Goal: Communication & Community: Answer question/provide support

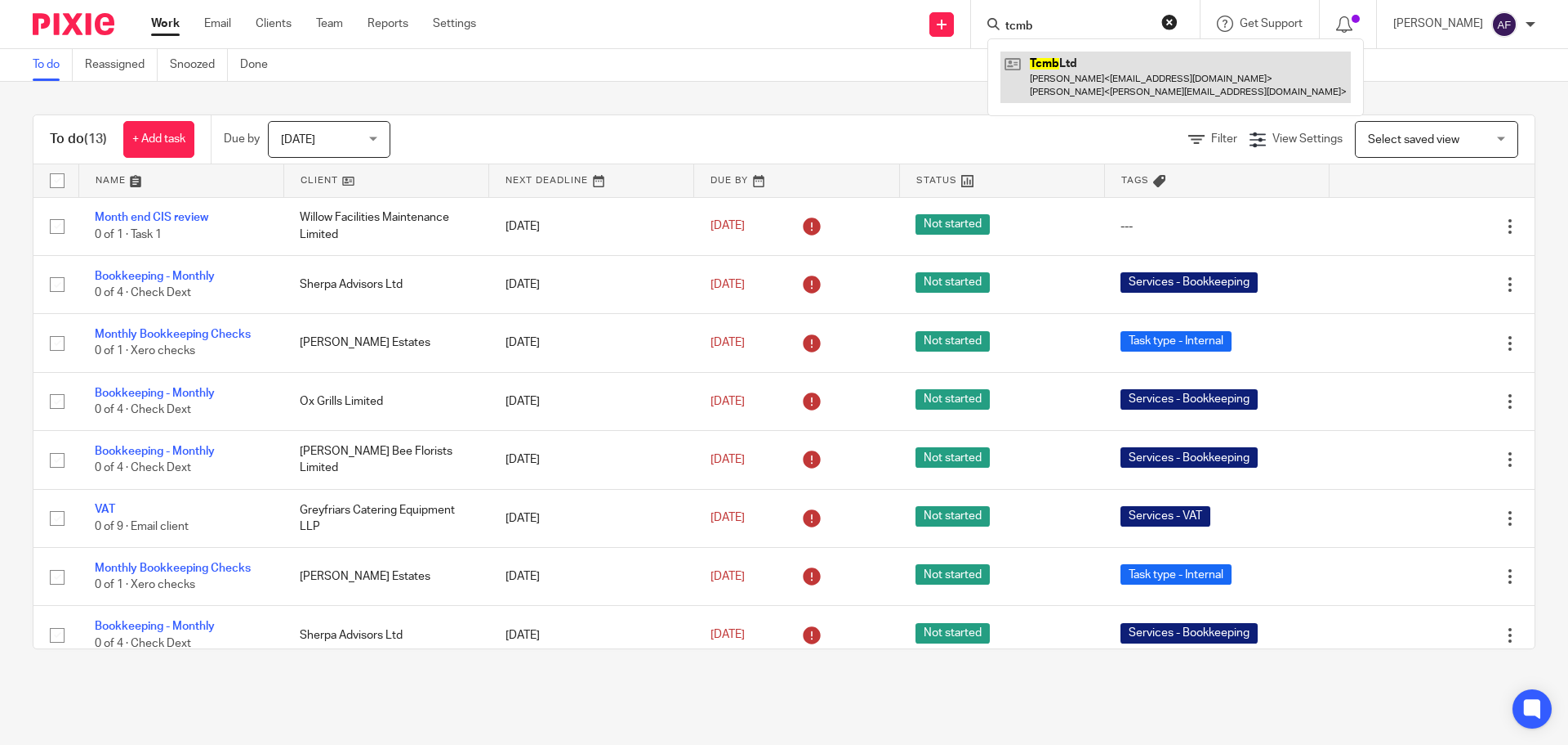
type input "tcmb"
click at [1158, 66] on link at bounding box center [1175, 77] width 350 height 51
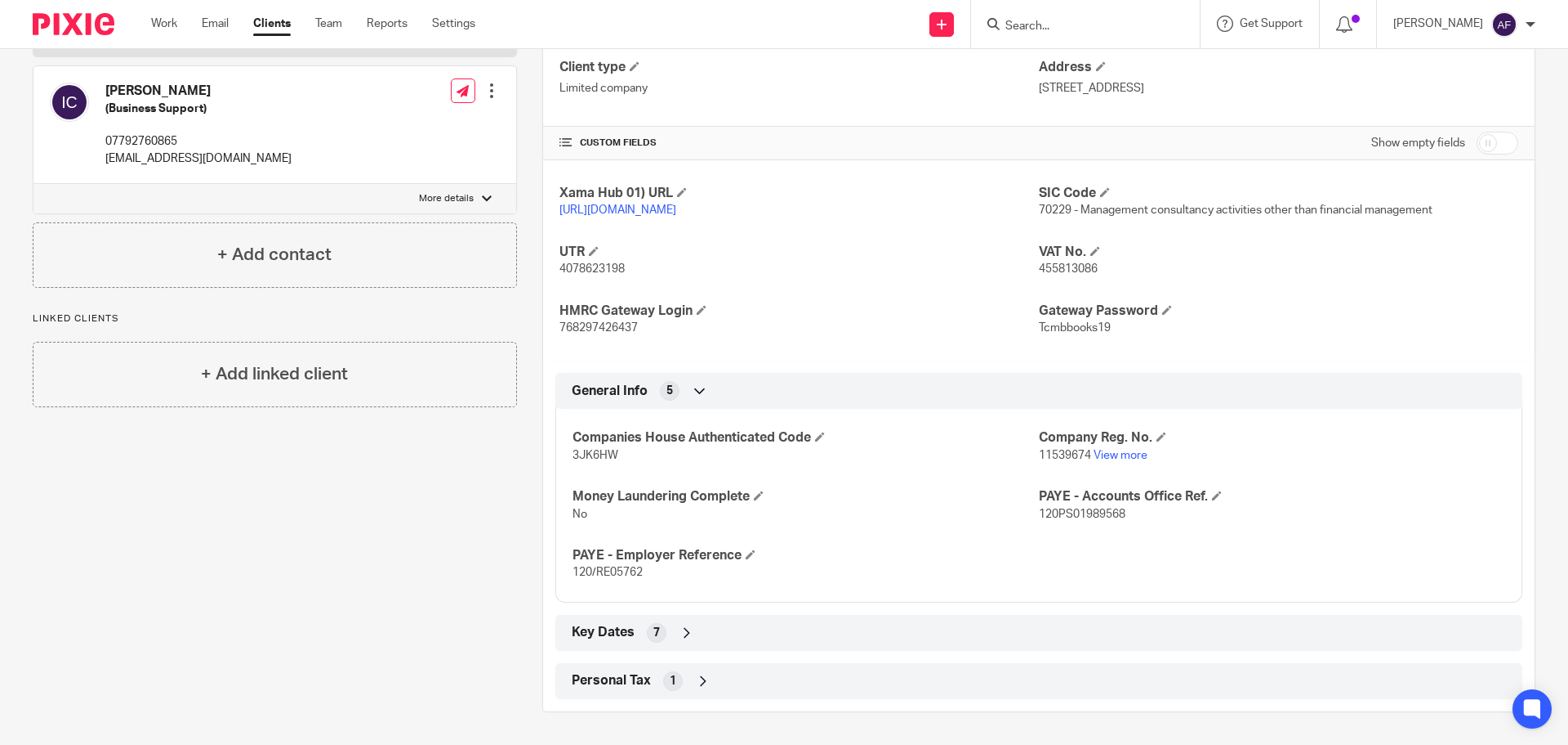
scroll to position [280, 0]
click at [636, 453] on p "3JK6HW" at bounding box center [805, 456] width 466 height 16
drag, startPoint x: 1013, startPoint y: 456, endPoint x: 1073, endPoint y: 458, distance: 60.0
click at [1073, 458] on div "Companies House Authenticated Code 3JK6HW Company Reg. No. 11539674 View more M…" at bounding box center [1039, 499] width 968 height 205
click at [1081, 466] on div "Companies House Authenticated Code 3JK6HW Company Reg. No. 11539674 View more M…" at bounding box center [1039, 499] width 968 height 205
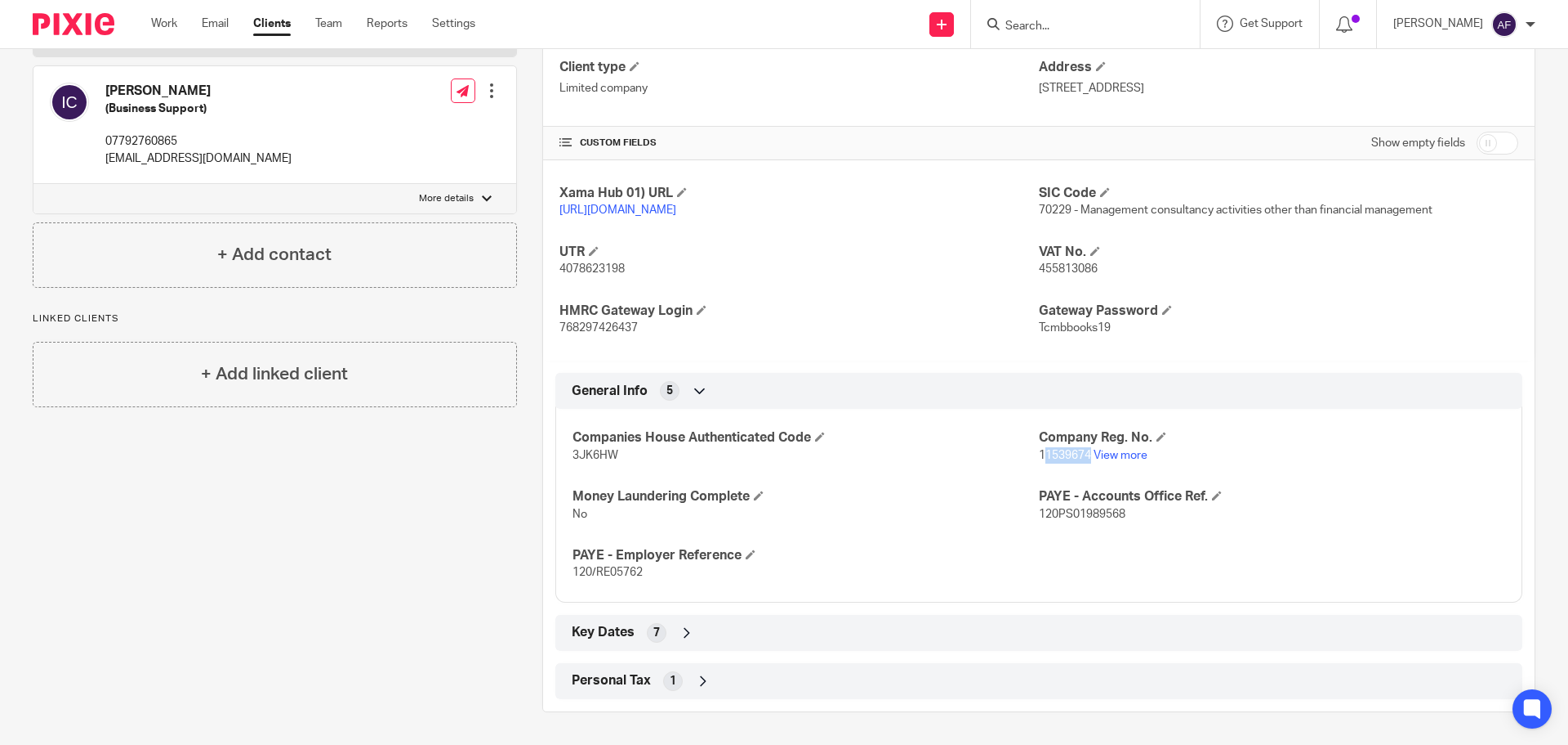
drag, startPoint x: 1084, startPoint y: 451, endPoint x: 1035, endPoint y: 462, distance: 50.2
click at [1039, 462] on p "11539674 View more" at bounding box center [1272, 456] width 466 height 16
copy span "1539674"
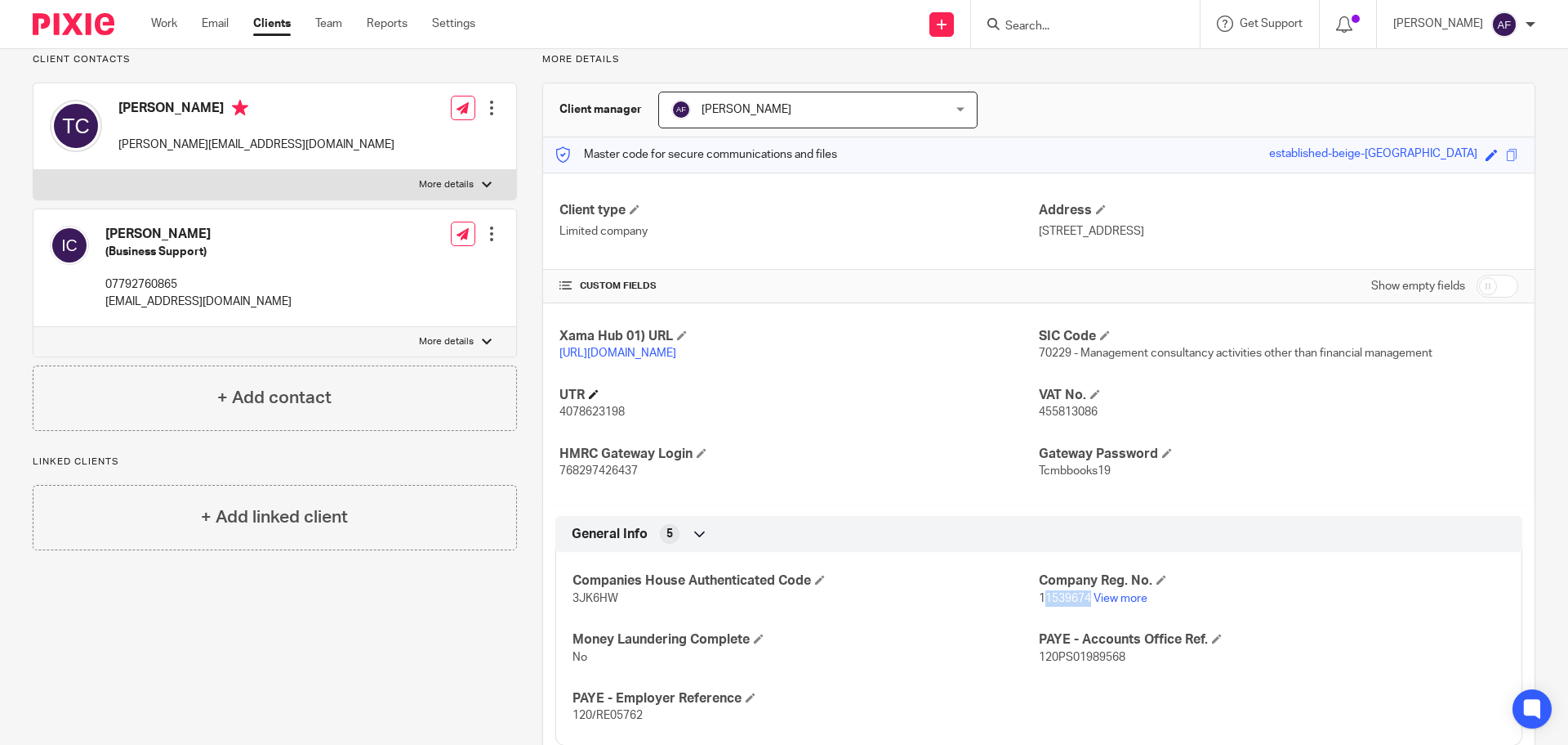
scroll to position [0, 0]
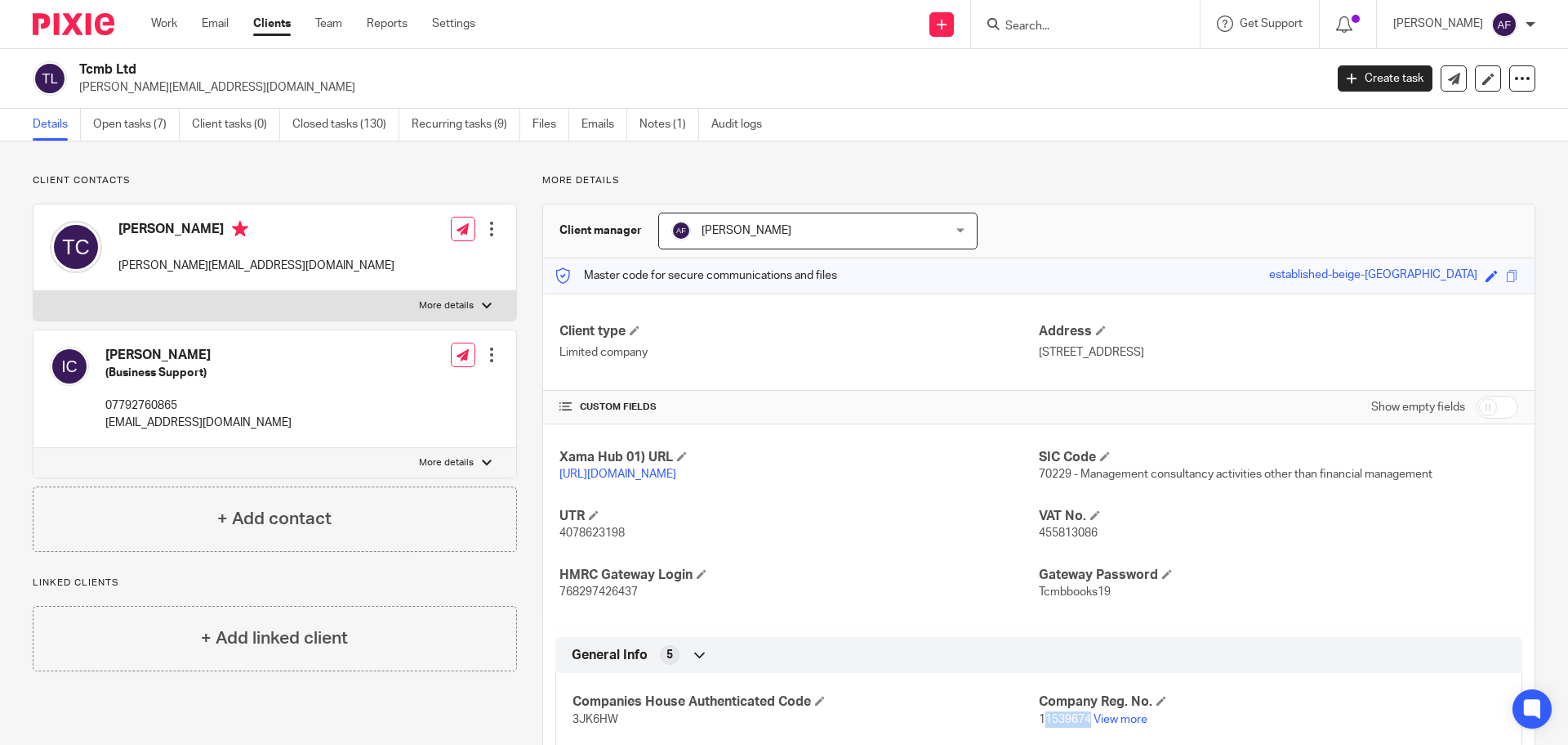
click at [482, 304] on div at bounding box center [486, 305] width 10 height 10
click at [34, 291] on input "More details" at bounding box center [33, 290] width 1 height 1
checkbox input "true"
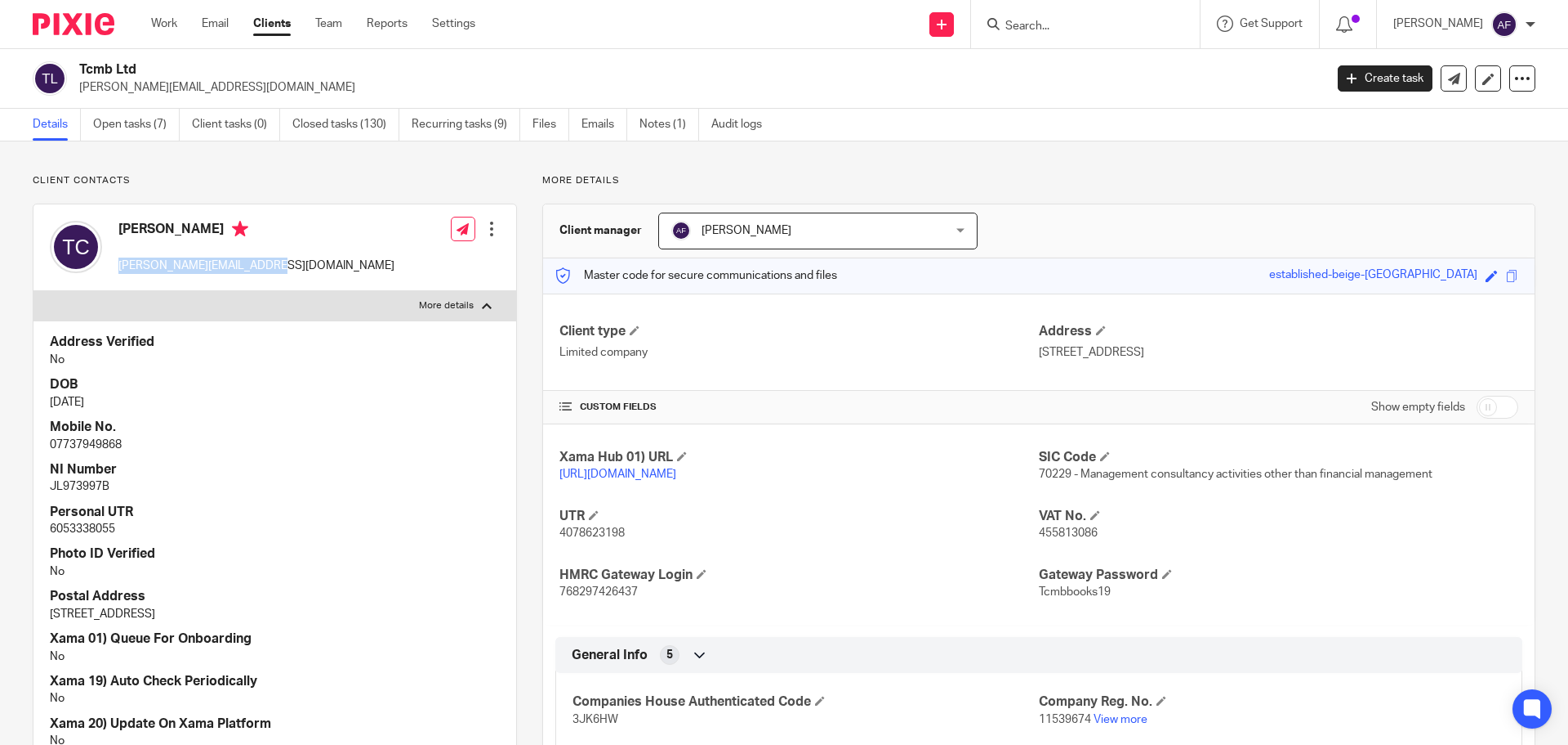
drag, startPoint x: 296, startPoint y: 265, endPoint x: 115, endPoint y: 268, distance: 181.0
click at [115, 268] on div "Tony Carr tony@4frontpartners.co.uk Edit contact Create client from contact Exp…" at bounding box center [275, 247] width 482 height 86
copy p "tony@4frontpartners.co.uk"
click at [170, 23] on link "Work" at bounding box center [164, 24] width 26 height 16
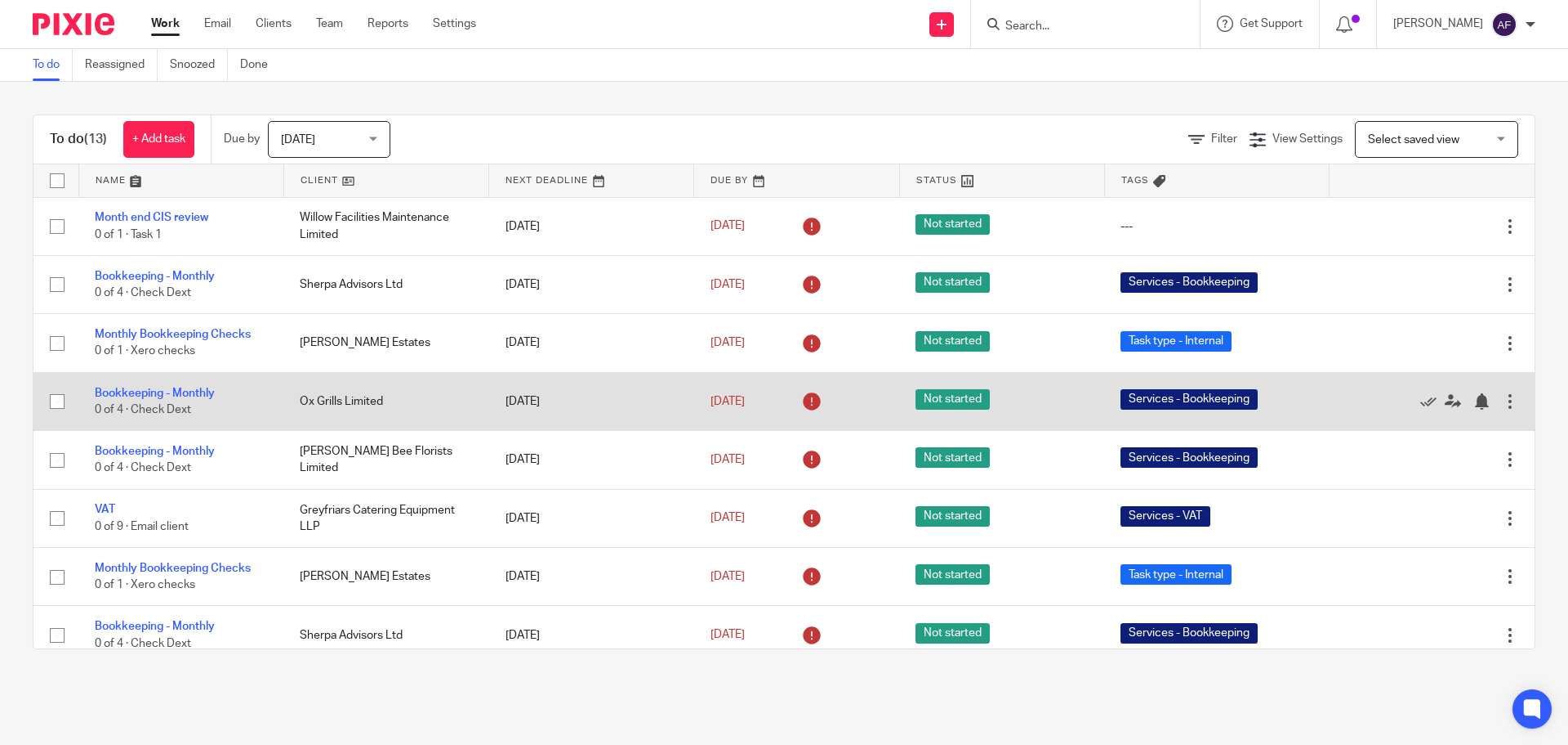
scroll to position [82, 0]
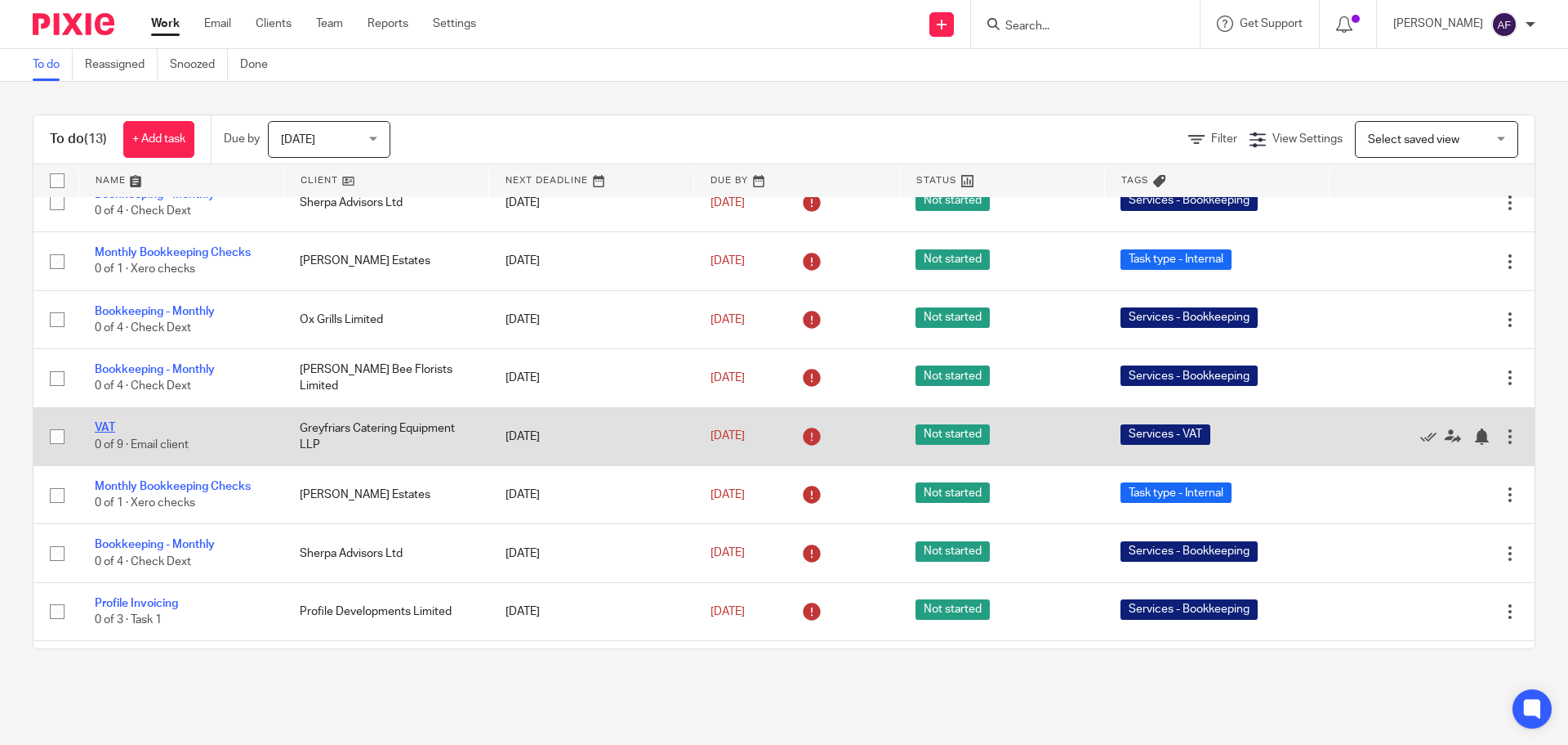
click at [110, 432] on link "VAT" at bounding box center [104, 427] width 21 height 12
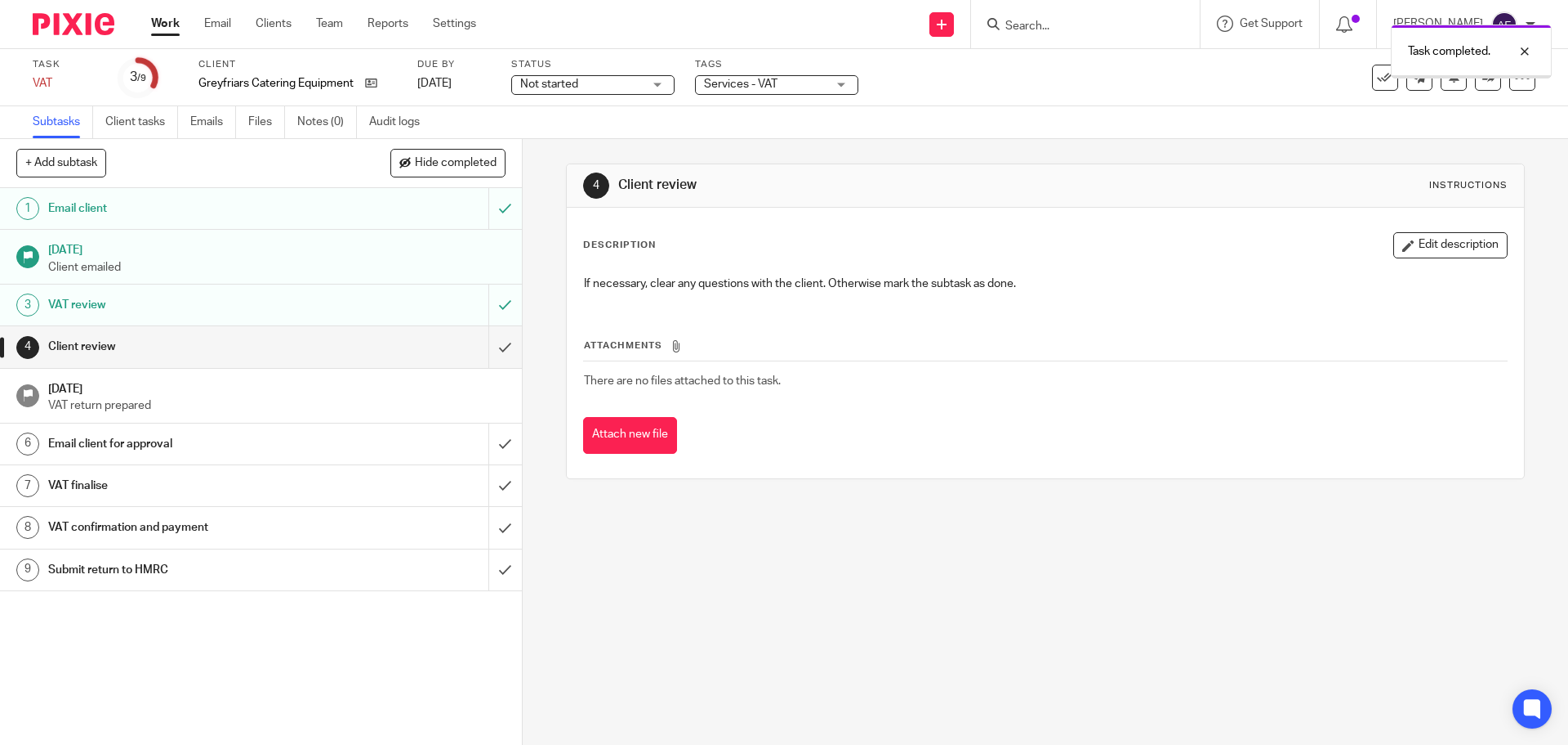
click at [485, 347] on input "submit" at bounding box center [261, 346] width 522 height 41
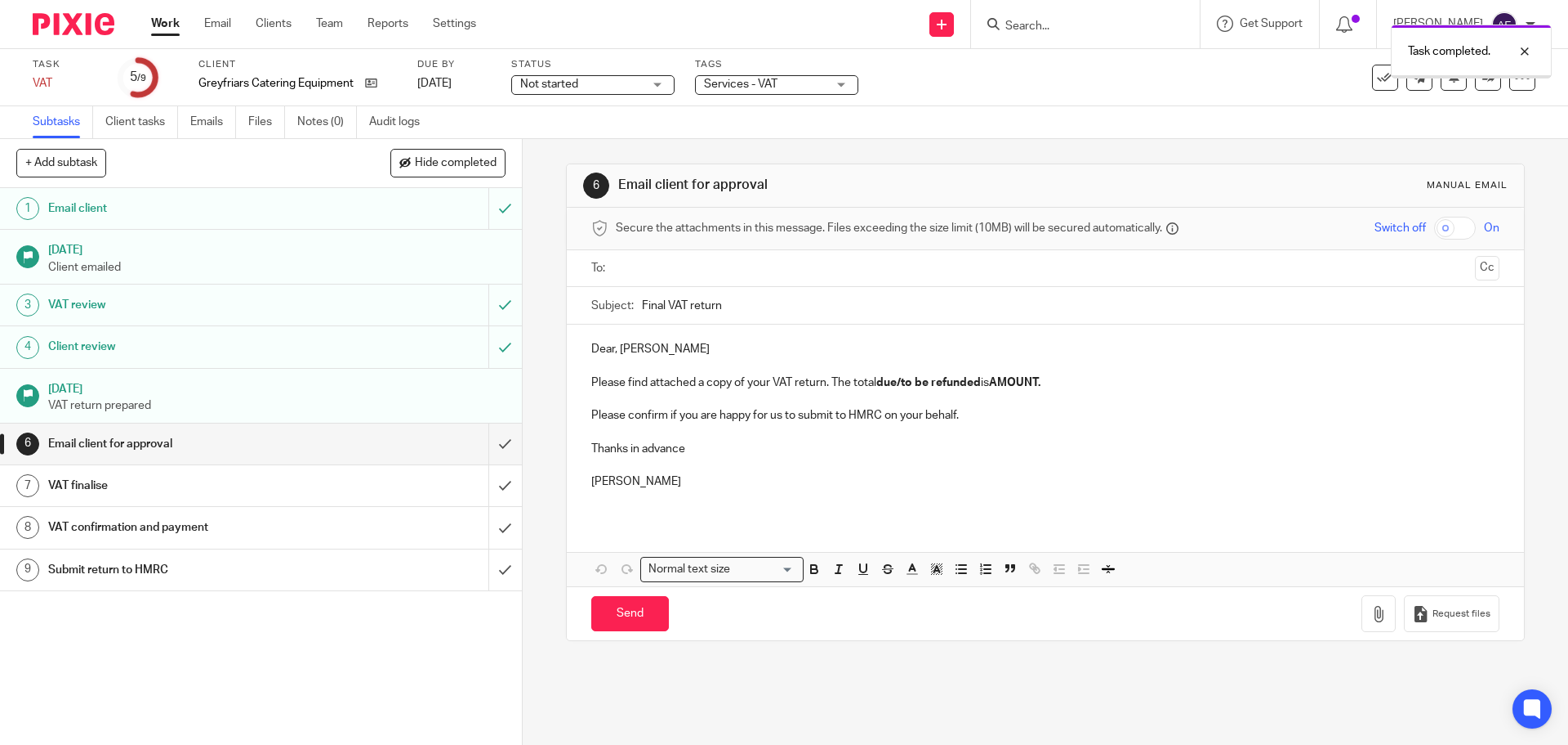
click at [641, 270] on input "text" at bounding box center [1044, 269] width 846 height 19
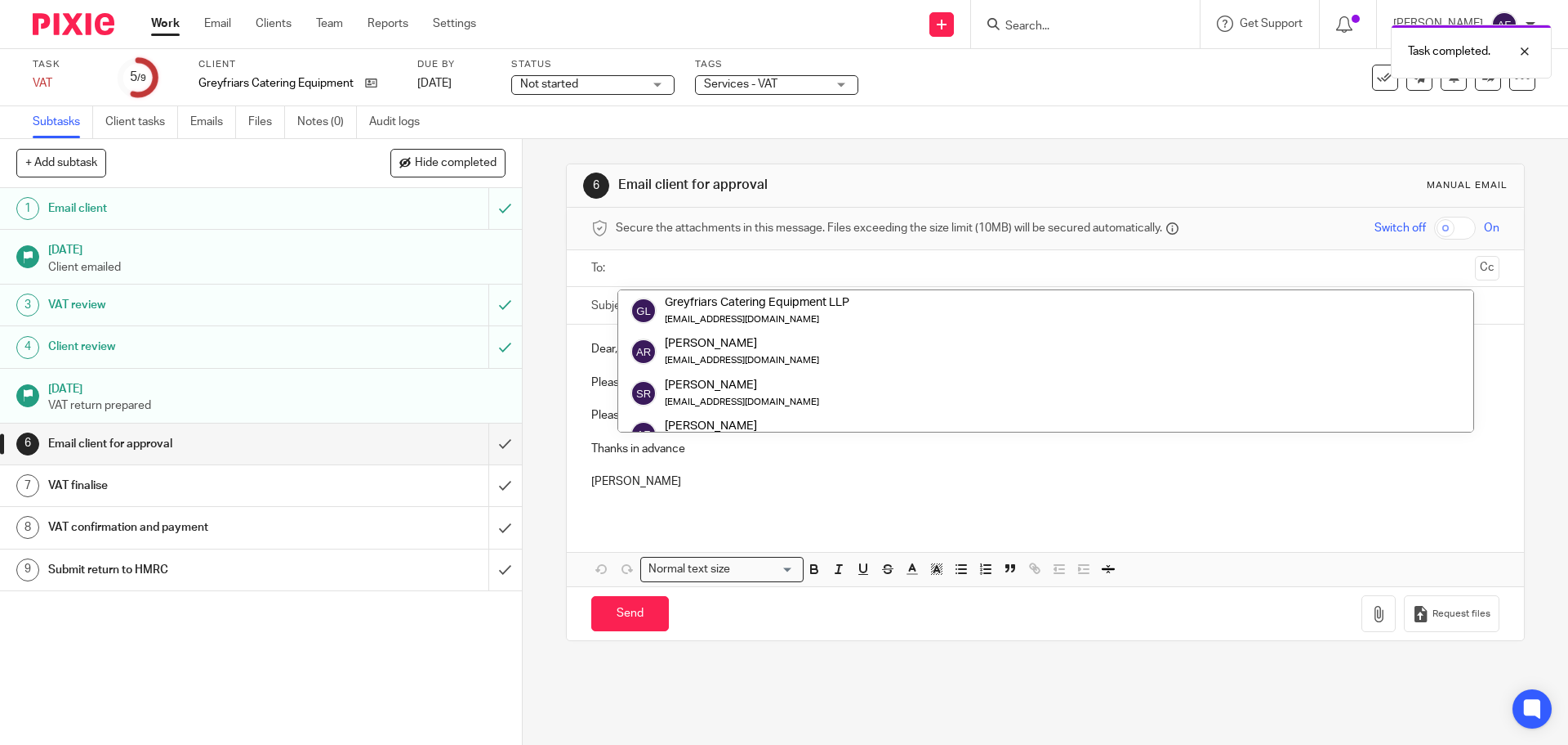
type input "g"
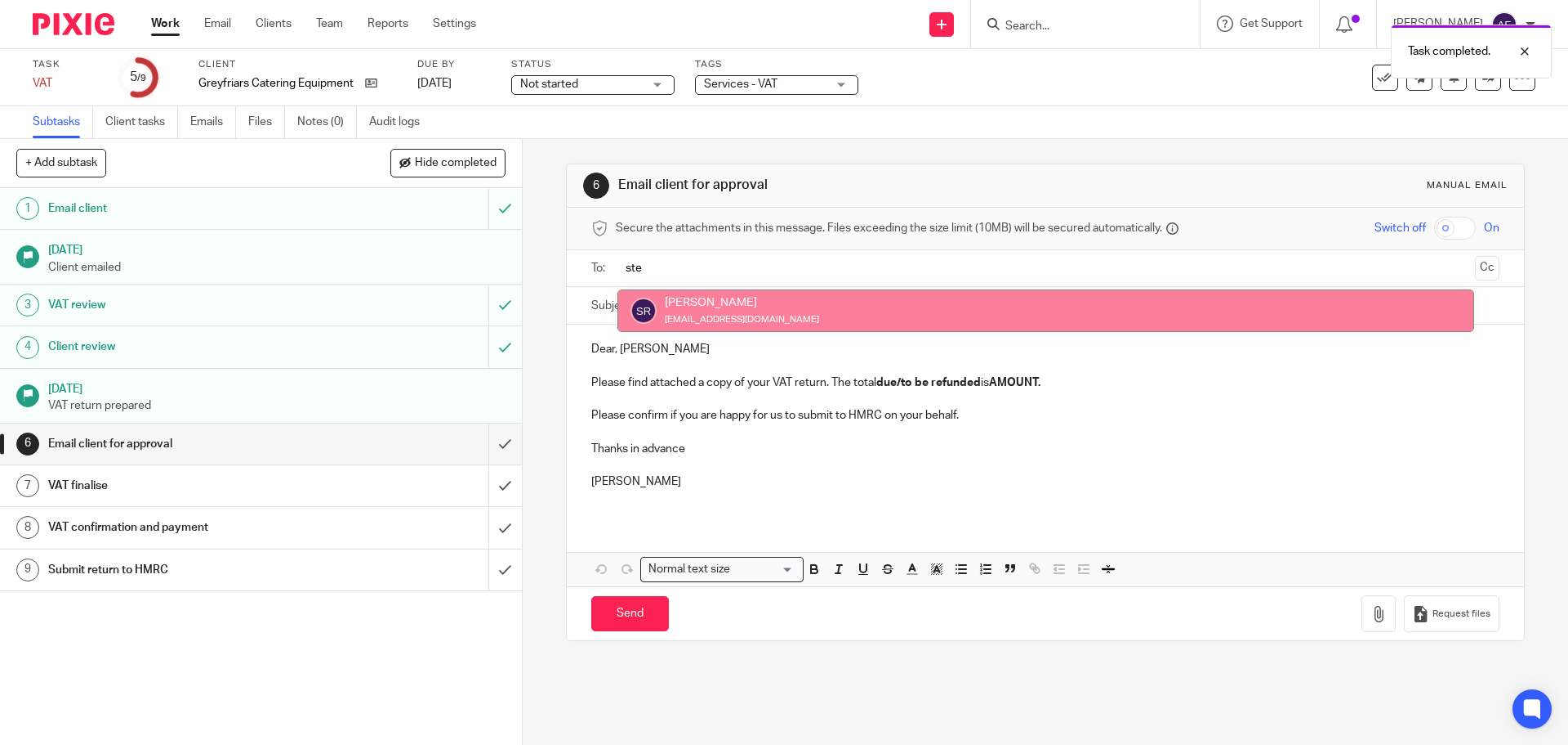
type input "ste"
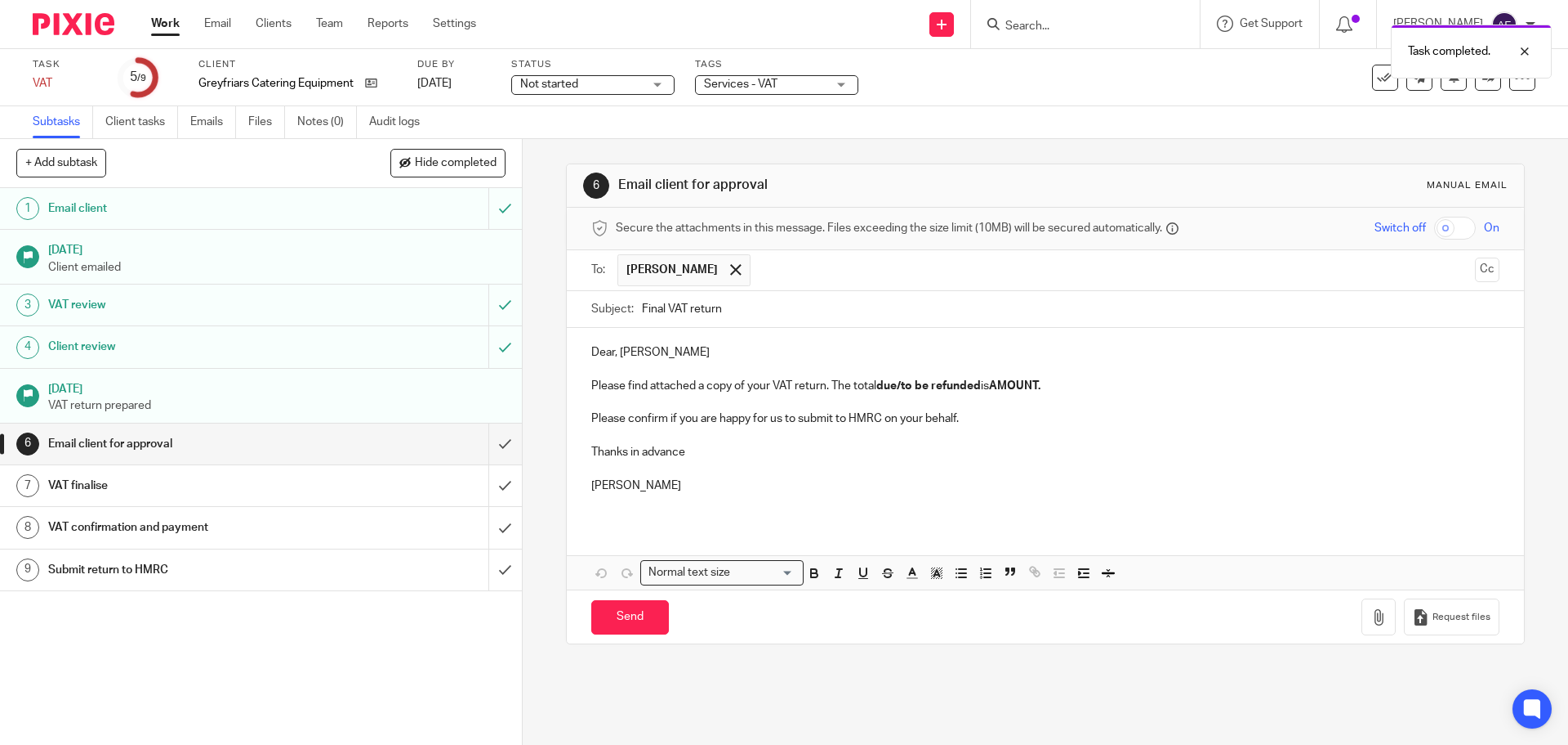
click at [614, 352] on p "Dear, Stephen" at bounding box center [1045, 352] width 908 height 16
click at [663, 352] on p "Hi Stephen" at bounding box center [1045, 352] width 908 height 16
click at [977, 382] on strong "due/to be refunded" at bounding box center [929, 386] width 104 height 12
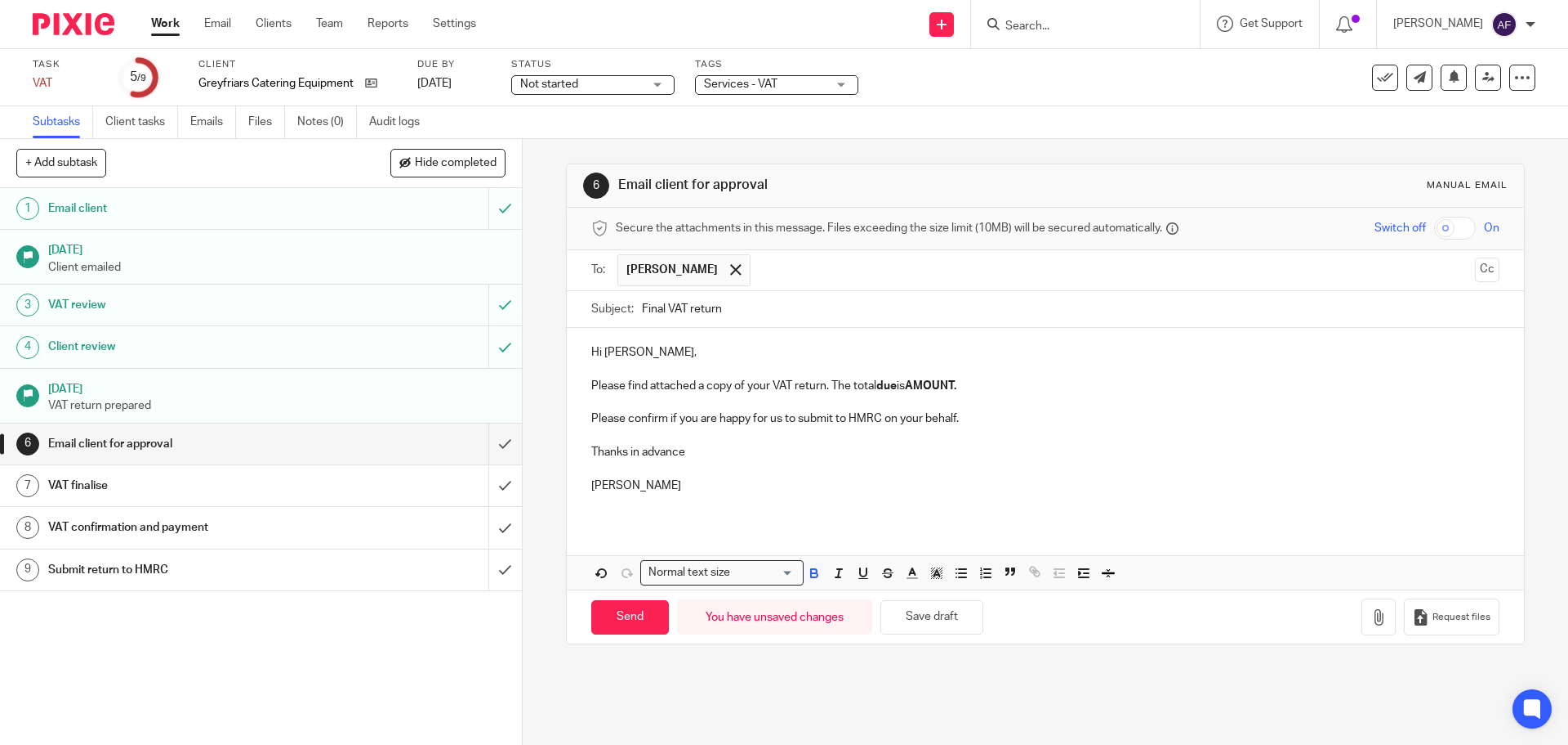
click at [957, 390] on strong "AMOUNT." at bounding box center [930, 386] width 52 height 12
click at [804, 484] on p "[PERSON_NAME]" at bounding box center [1045, 485] width 908 height 16
click at [987, 416] on p "Please confirm if you are happy for us to submit to HMRC on your behalf." at bounding box center [1045, 418] width 908 height 16
click at [794, 458] on p "Thanks in advance" at bounding box center [1045, 452] width 908 height 16
click at [1371, 613] on icon "button" at bounding box center [1379, 617] width 16 height 16
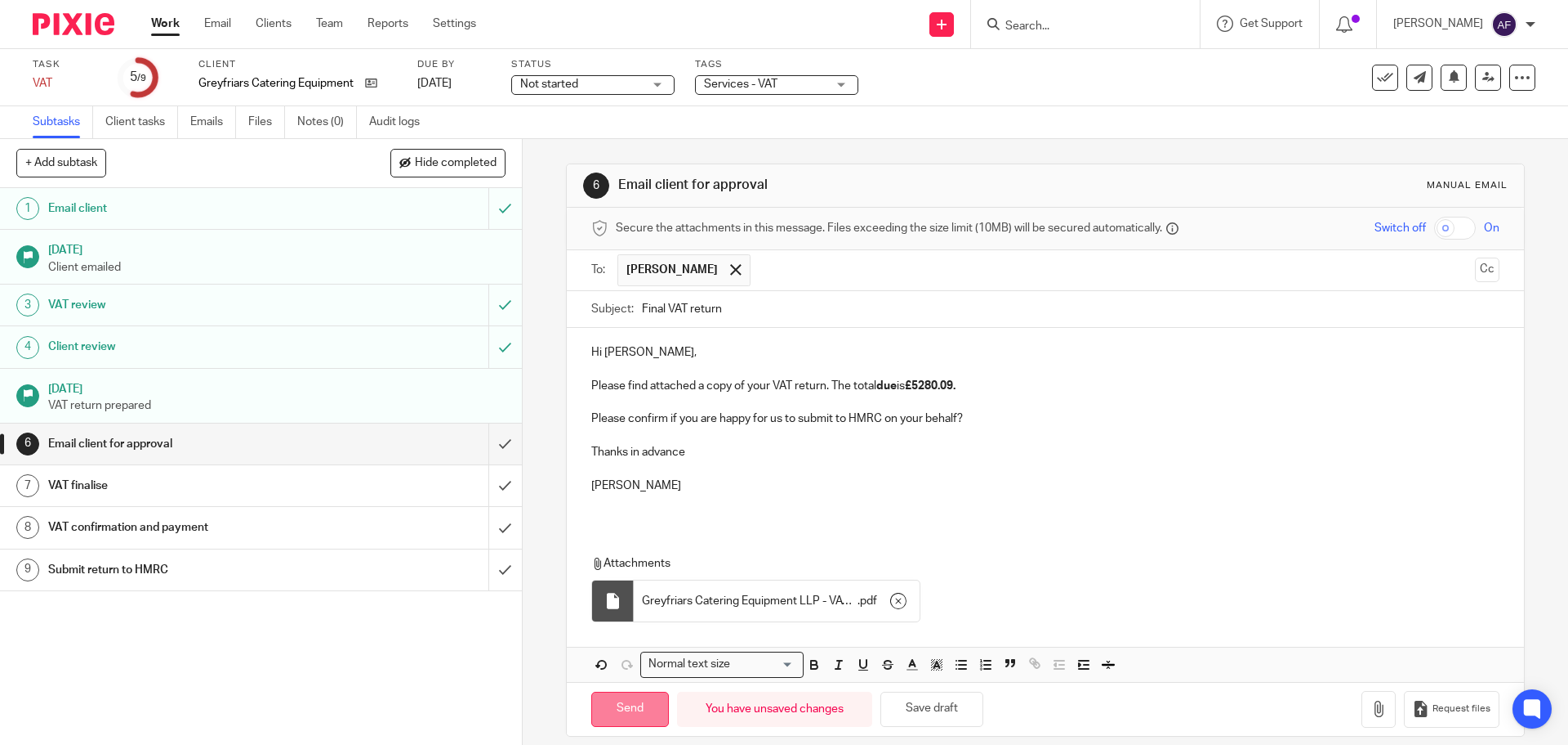
click at [606, 707] on input "Send" at bounding box center [630, 709] width 78 height 35
type input "Sent"
click at [167, 20] on link "Work" at bounding box center [166, 24] width 29 height 16
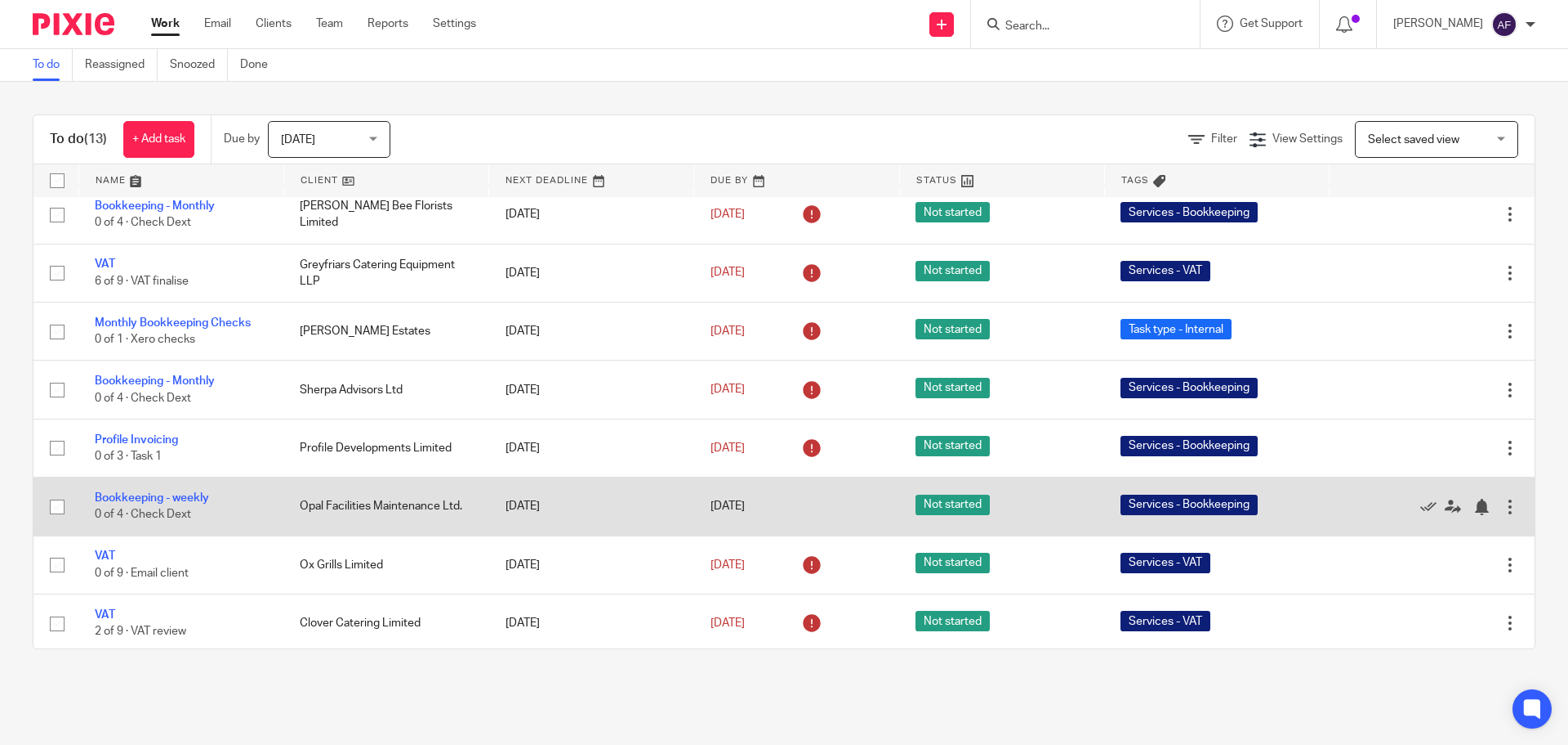
scroll to position [308, 0]
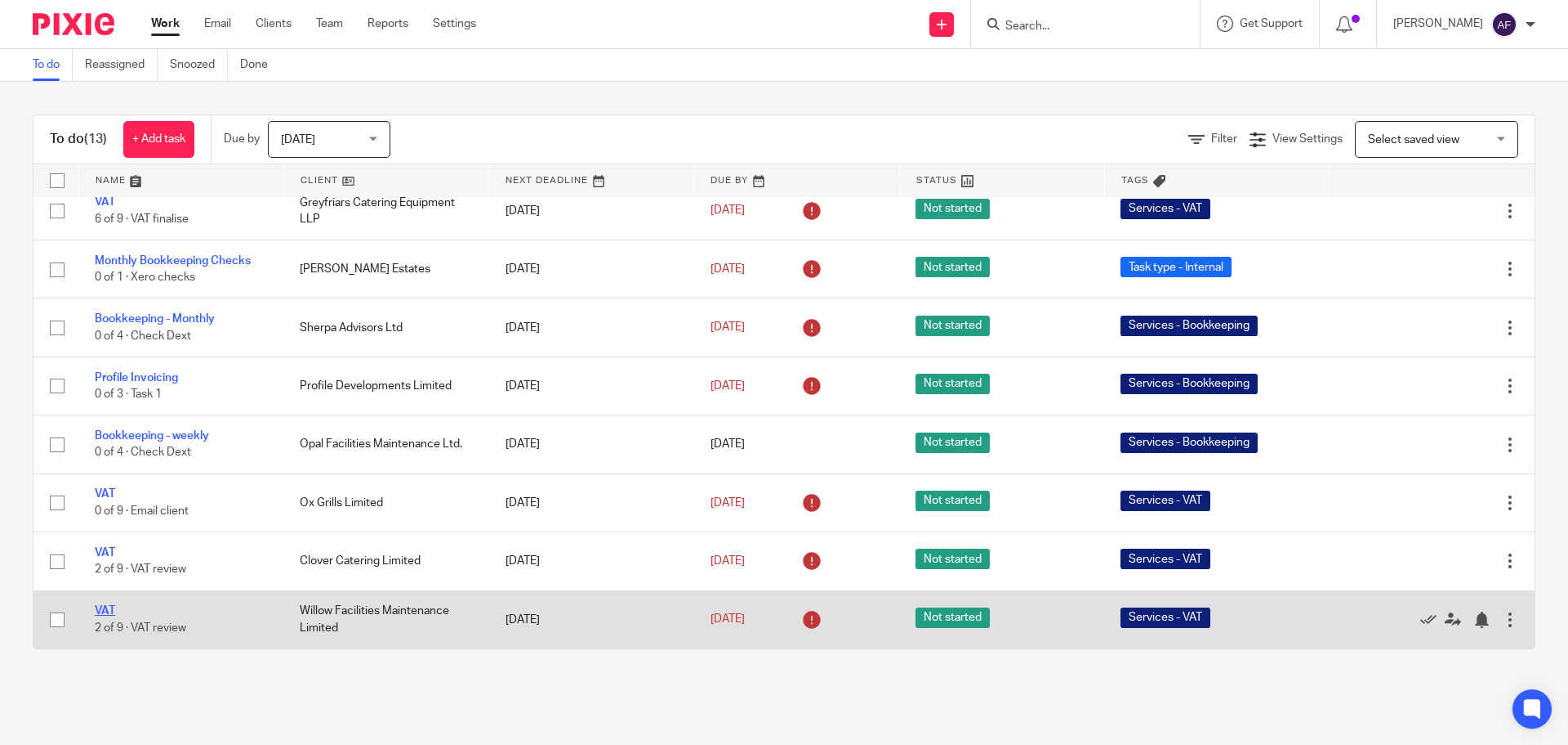
click at [103, 608] on link "VAT" at bounding box center [104, 611] width 21 height 12
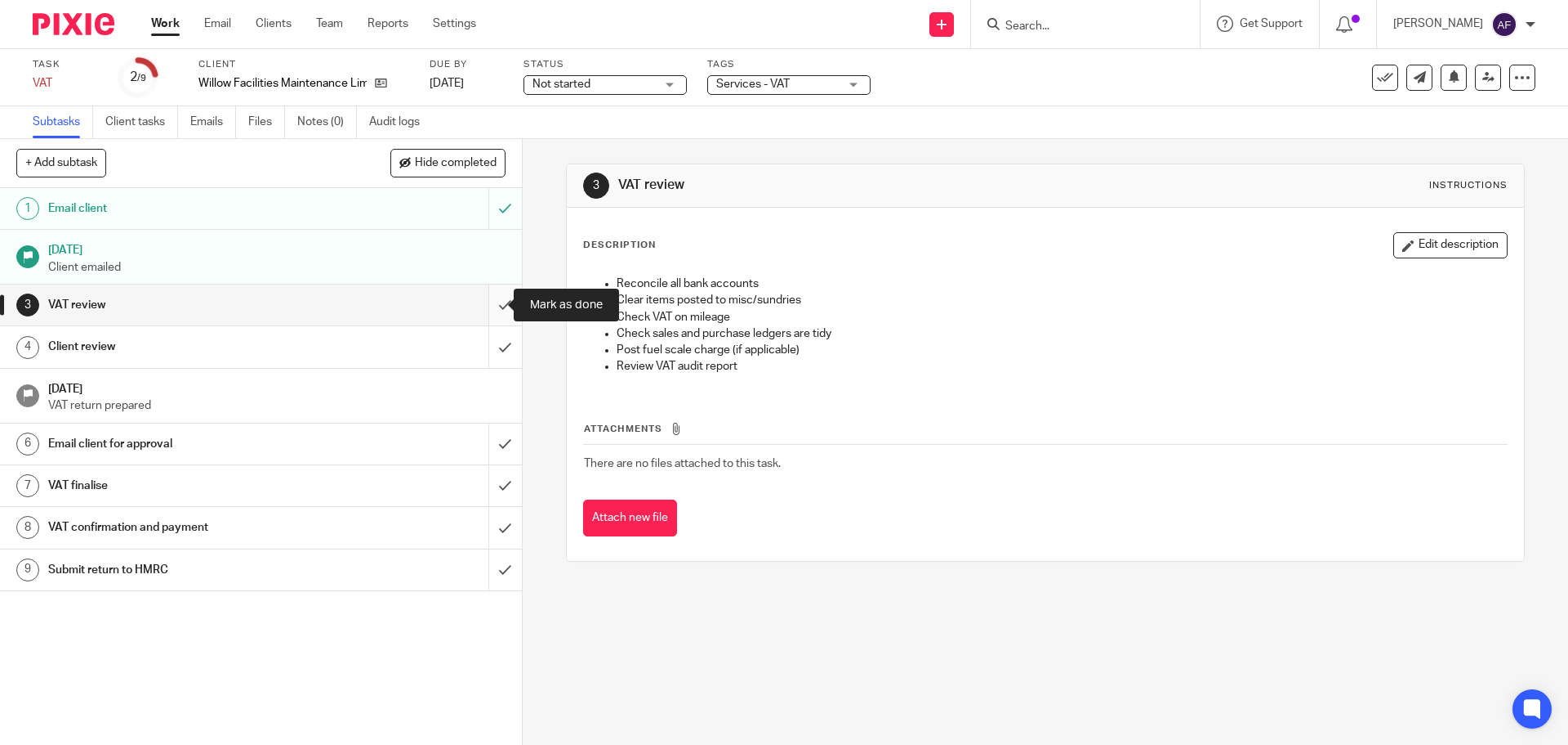
click at [492, 299] on input "submit" at bounding box center [261, 304] width 522 height 41
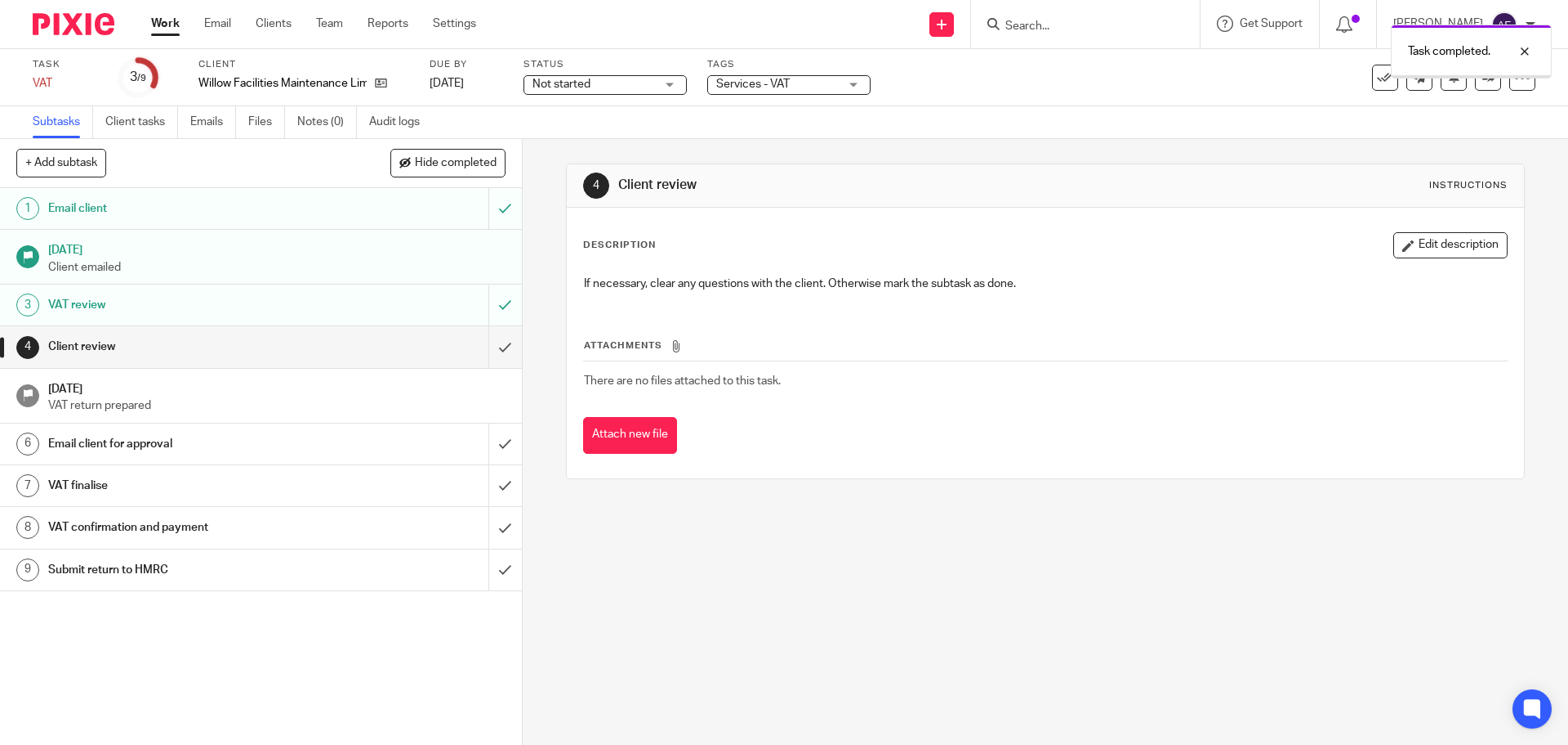
click at [489, 347] on input "submit" at bounding box center [261, 346] width 522 height 41
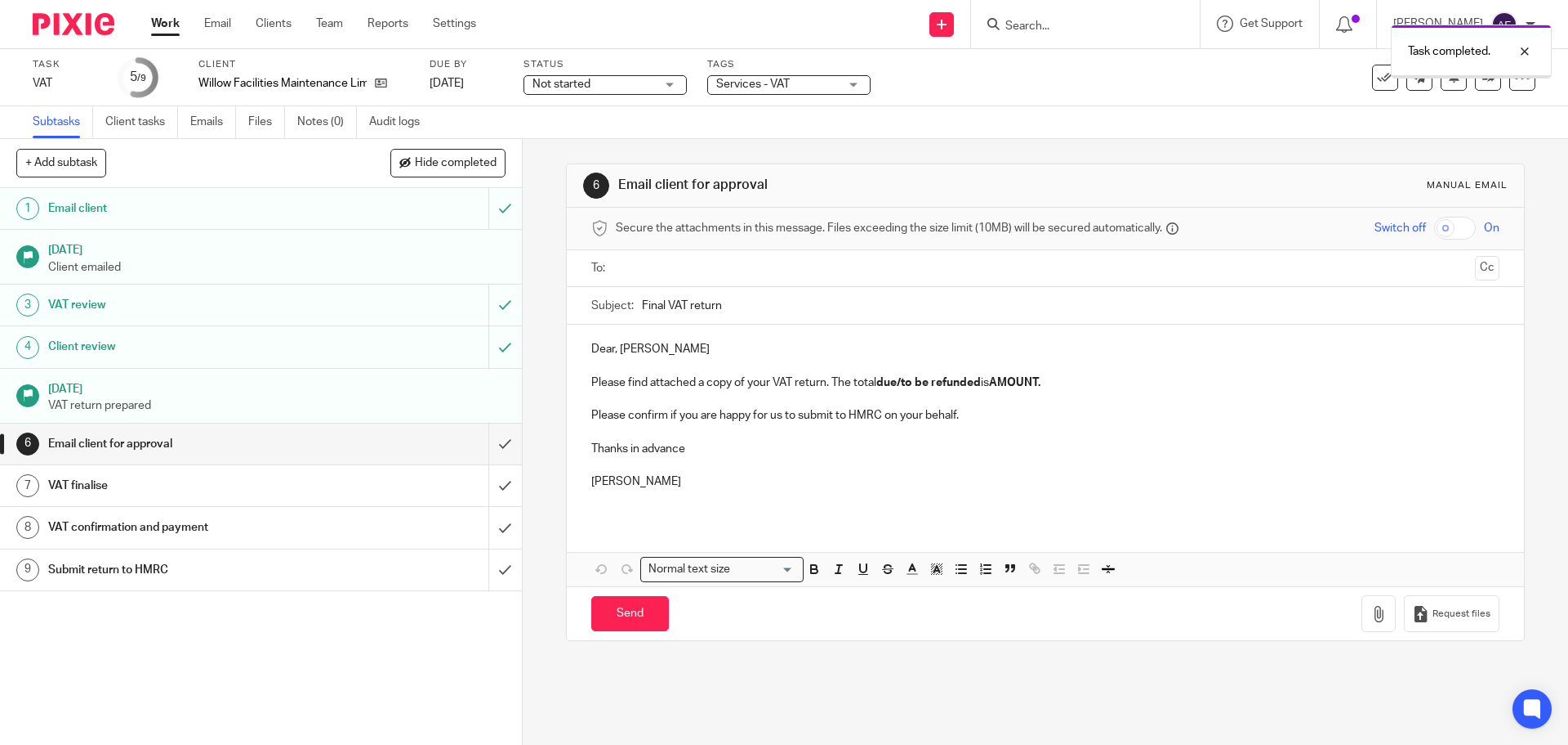
click at [657, 268] on input "text" at bounding box center [1044, 269] width 846 height 19
type input "[PERSON_NAME]"
click at [620, 354] on p "Dear, [PERSON_NAME]" at bounding box center [1045, 352] width 908 height 16
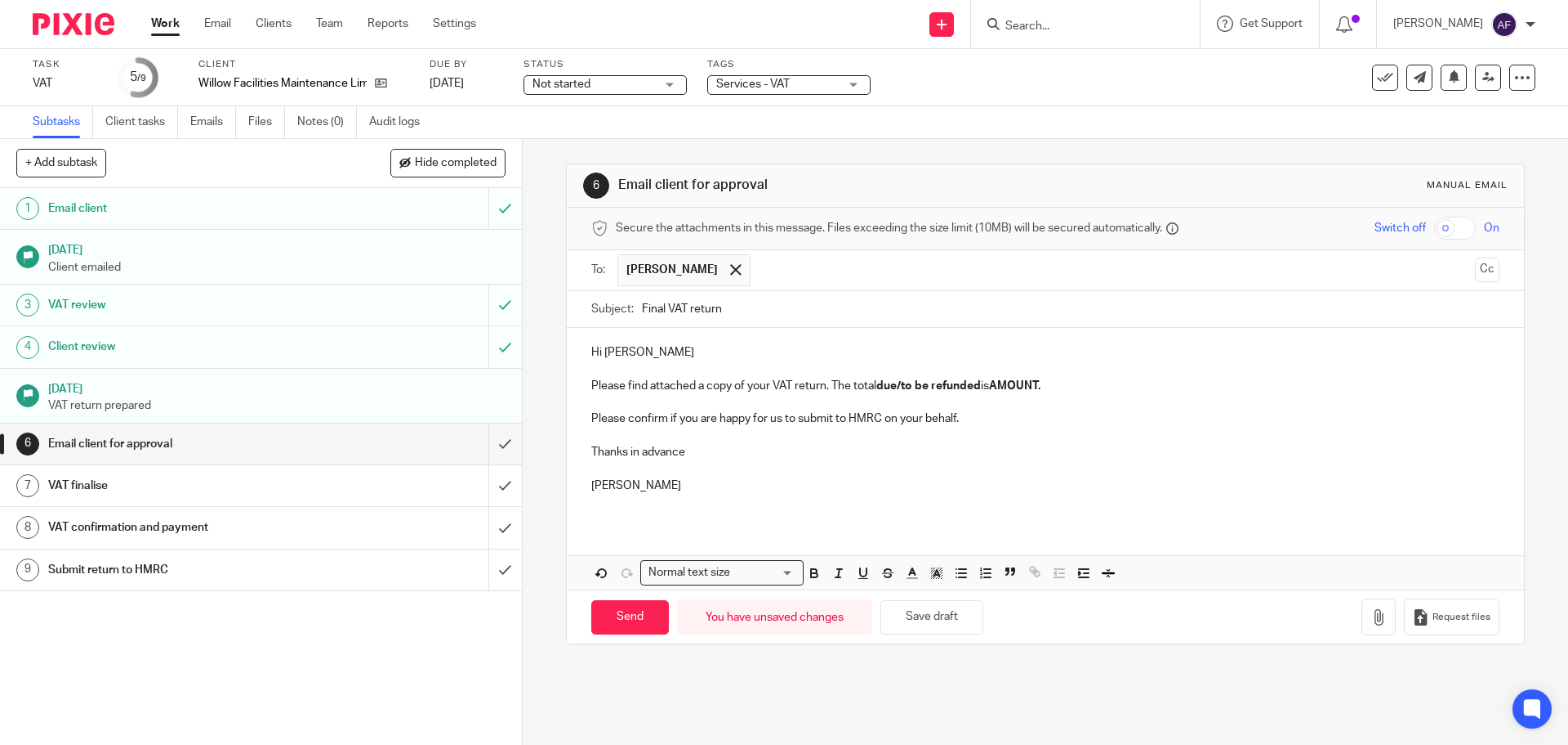
click at [872, 387] on p "Please find attached a copy of your VAT return. The total due/to be refunded is…" at bounding box center [1045, 386] width 908 height 16
click at [1028, 388] on strong "due/to be refunded" at bounding box center [978, 386] width 104 height 12
click at [1006, 386] on strong "AMOUNT." at bounding box center [979, 386] width 52 height 12
click at [977, 412] on p "Please confirm if you are happy for us to submit to HMRC on your behalf." at bounding box center [1045, 418] width 908 height 16
click at [959, 399] on p at bounding box center [1045, 402] width 908 height 16
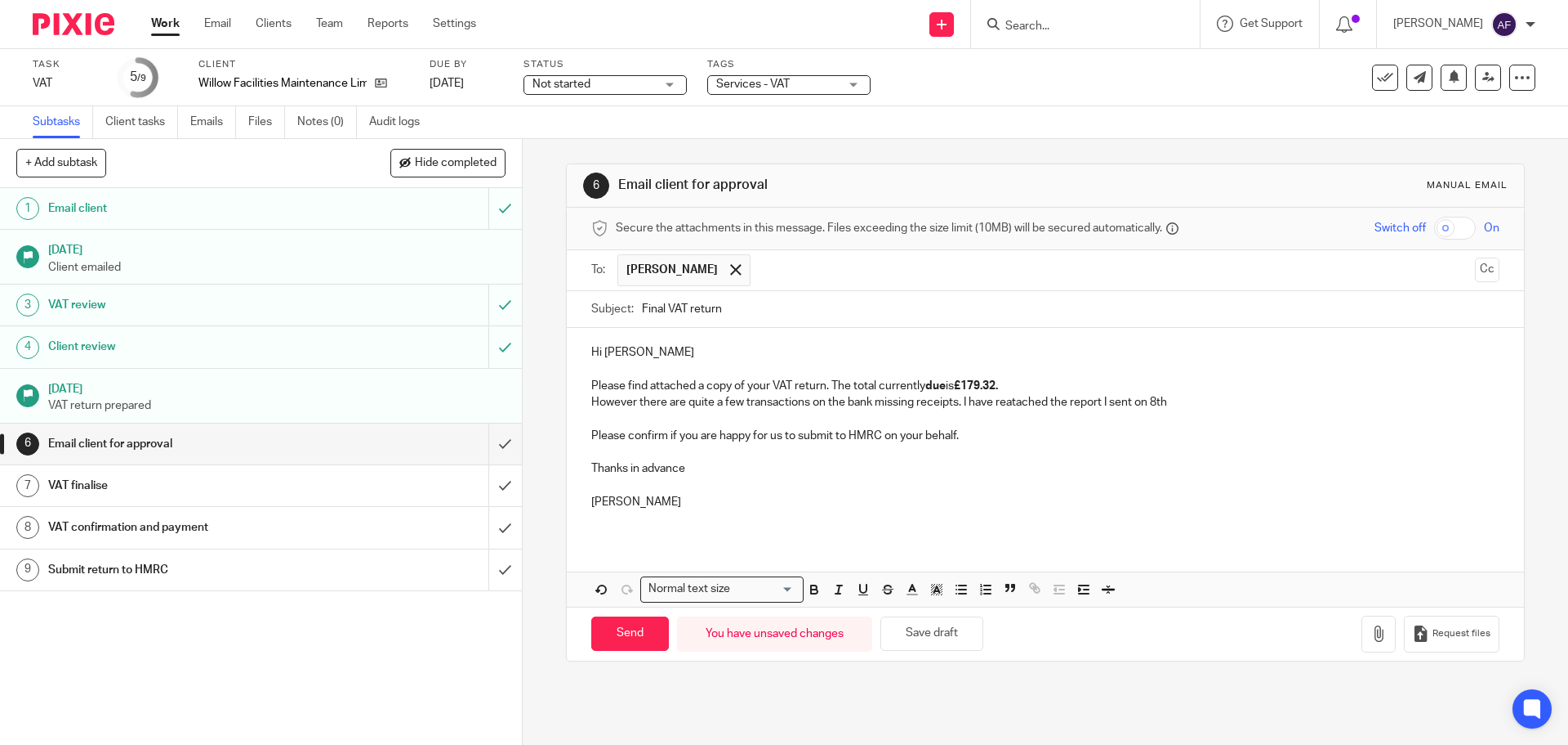
click at [869, 404] on p "However there are quite a few transactions on the bank missing receipts. I have…" at bounding box center [1045, 402] width 908 height 16
click at [1012, 405] on p "However there are quite a few transactions on the bank that we are missing rece…" at bounding box center [1045, 402] width 908 height 16
click at [1057, 431] on p "Please confirm if you are happy for us to submit to HMRC on your behalf." at bounding box center [1045, 436] width 908 height 16
click at [1255, 402] on p "However there are quite a few transactions on the bank that we are missing rece…" at bounding box center [1045, 402] width 908 height 16
click at [1086, 402] on p "However there are quite a few transactions on the bank that we are missing rece…" at bounding box center [1045, 402] width 908 height 16
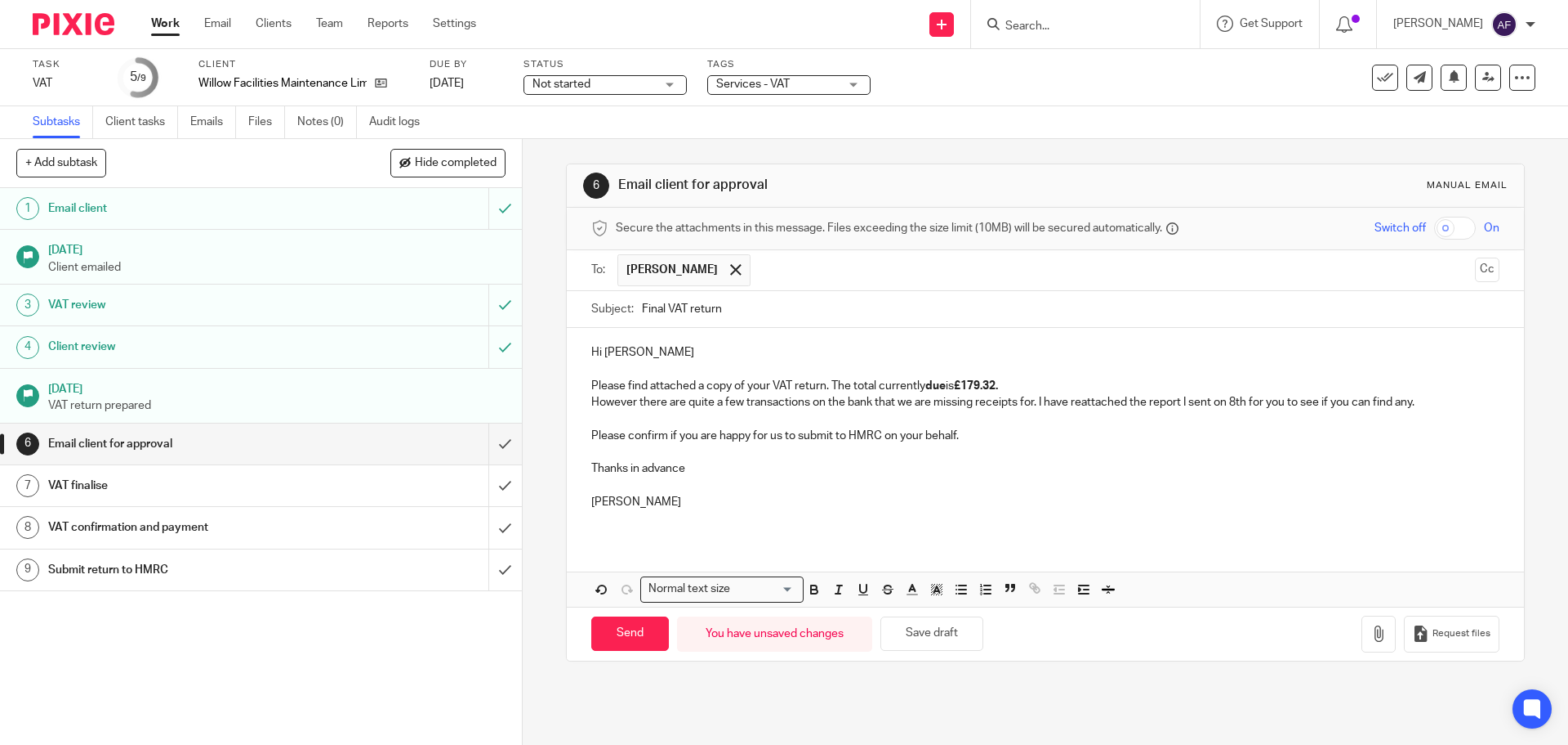
click at [1107, 440] on p "Please confirm if you are happy for us to submit to HMRC on your behalf." at bounding box center [1045, 436] width 908 height 16
click at [1078, 405] on p "However there are quite a few transactions on the bank that we are missing rece…" at bounding box center [1045, 402] width 908 height 16
click at [1123, 440] on p "Please confirm if you are happy for us to submit to HMRC on your behalf." at bounding box center [1045, 436] width 908 height 16
click at [579, 437] on div "Hi [PERSON_NAME] Please find attached a copy of your VAT return. The total curr…" at bounding box center [1045, 433] width 957 height 211
click at [787, 495] on p "[PERSON_NAME]" at bounding box center [1045, 502] width 908 height 16
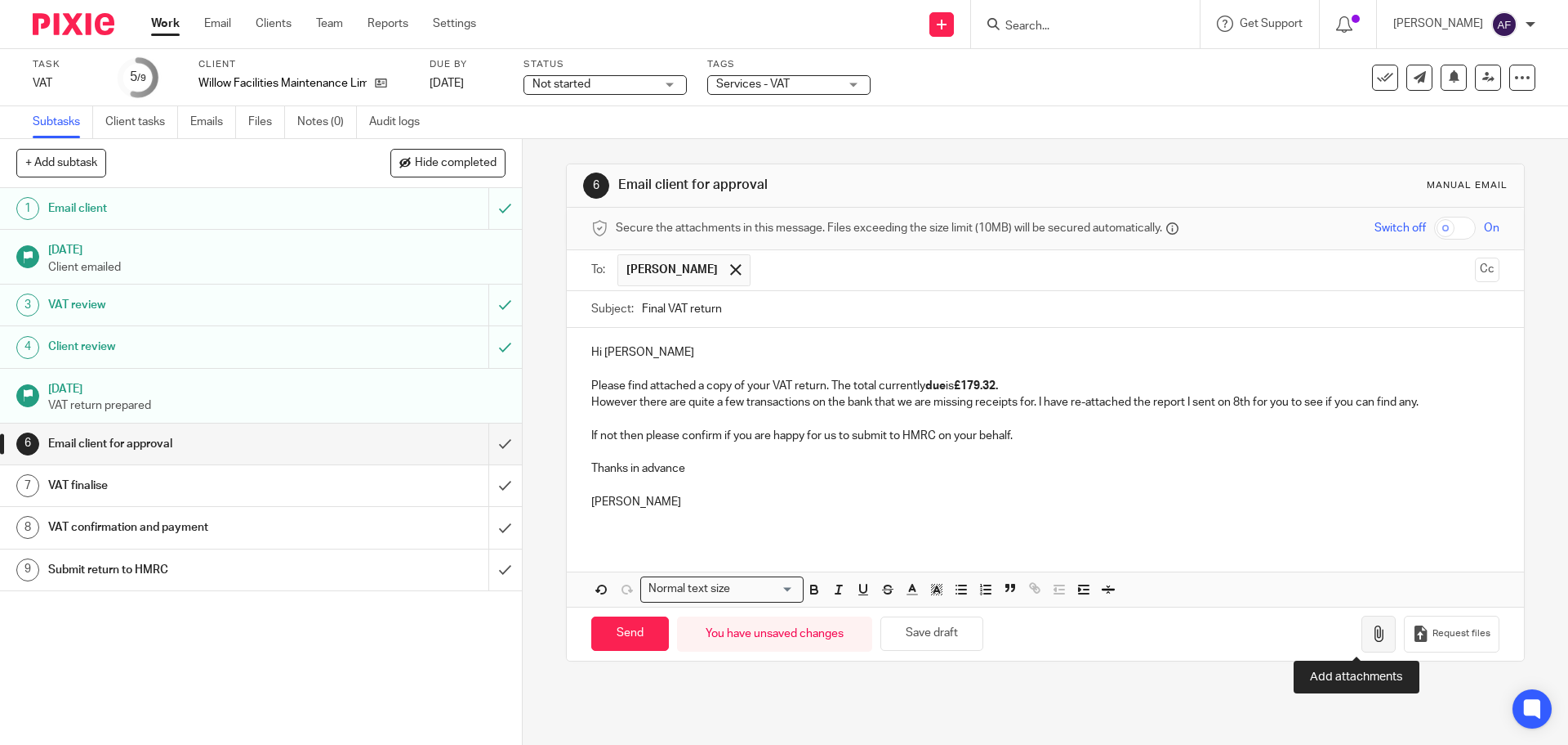
click at [1371, 634] on icon "button" at bounding box center [1379, 633] width 16 height 16
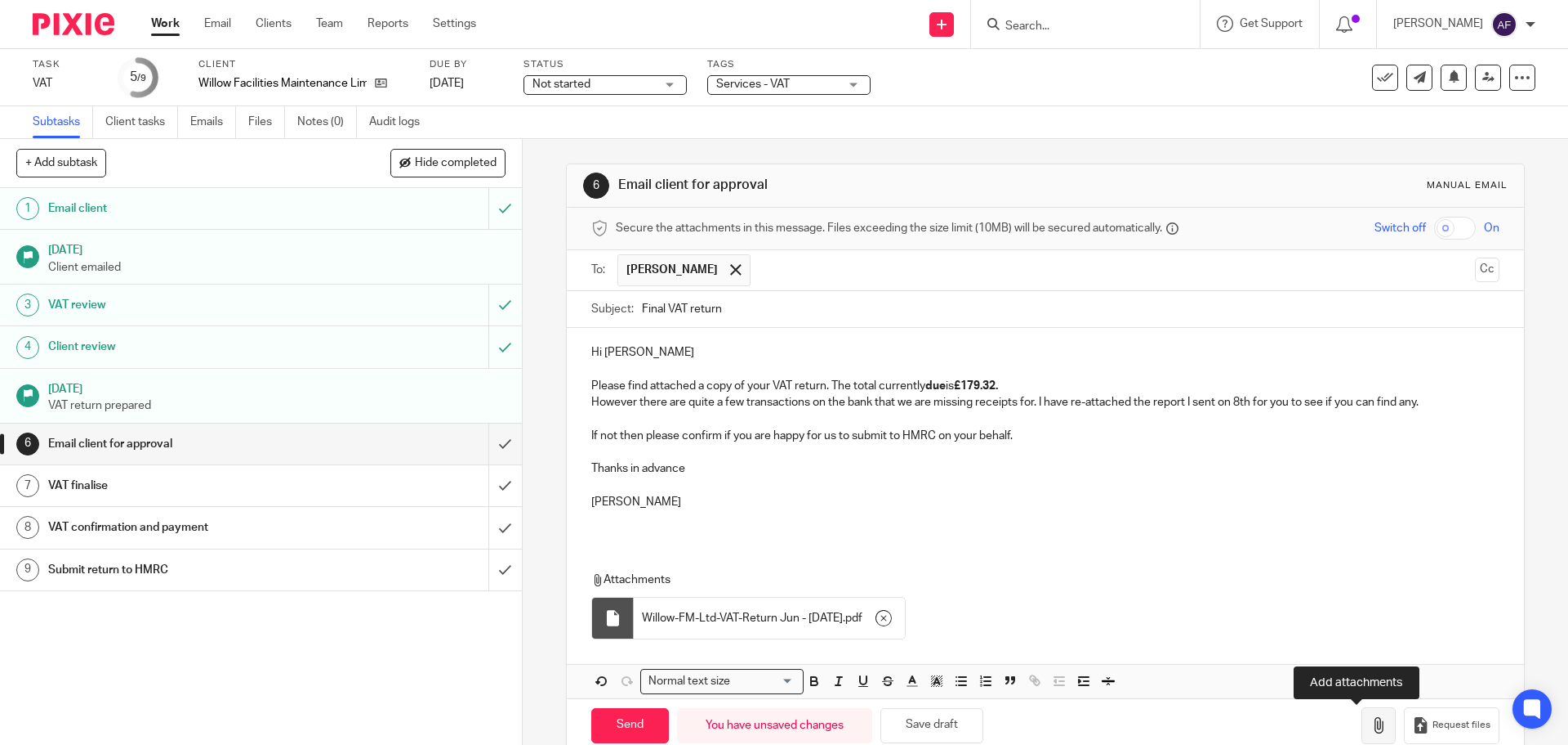
click at [1371, 725] on icon "button" at bounding box center [1379, 725] width 16 height 16
click at [1371, 726] on icon "button" at bounding box center [1379, 725] width 16 height 16
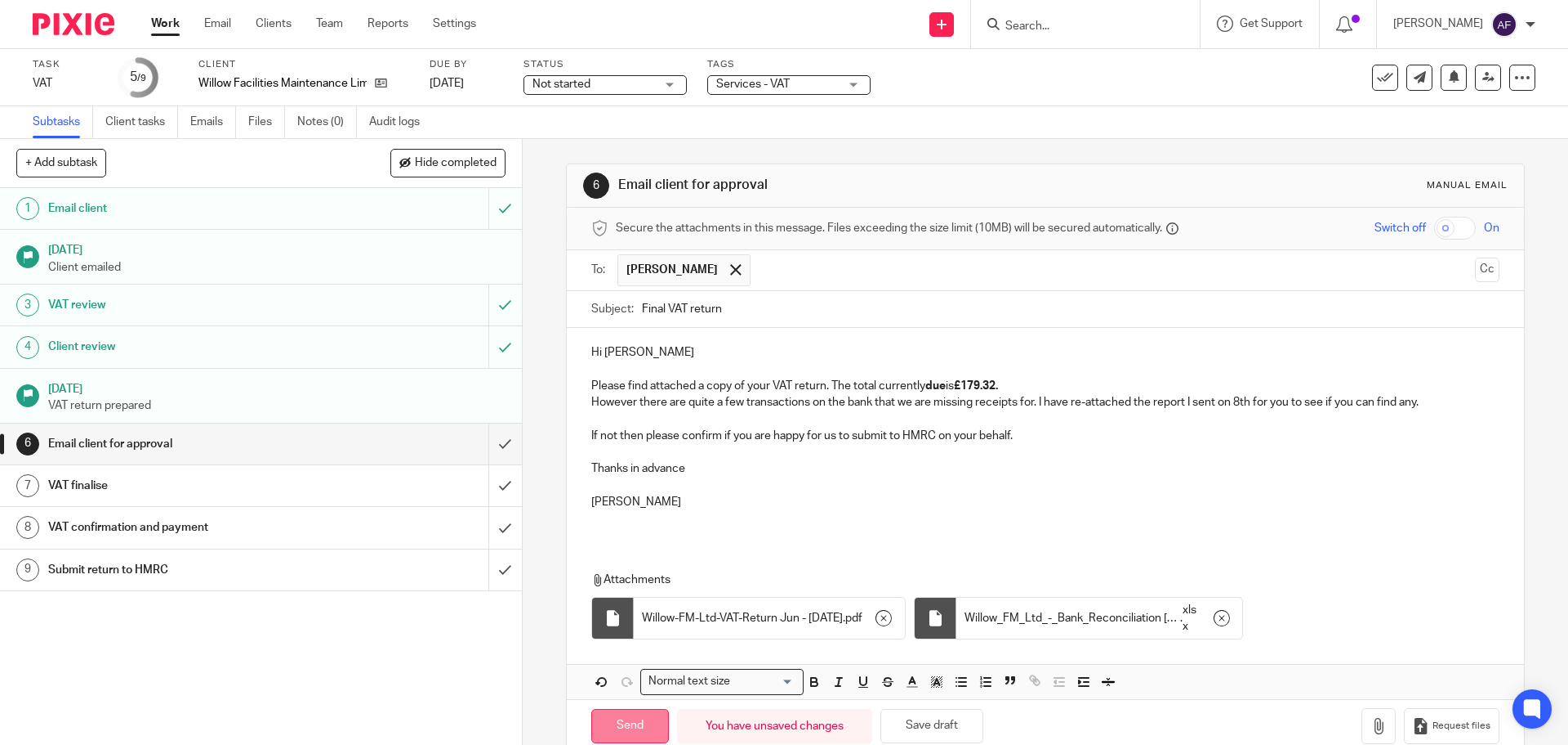
click at [620, 725] on input "Send" at bounding box center [630, 726] width 78 height 35
type input "Sent"
